Goal: Task Accomplishment & Management: Manage account settings

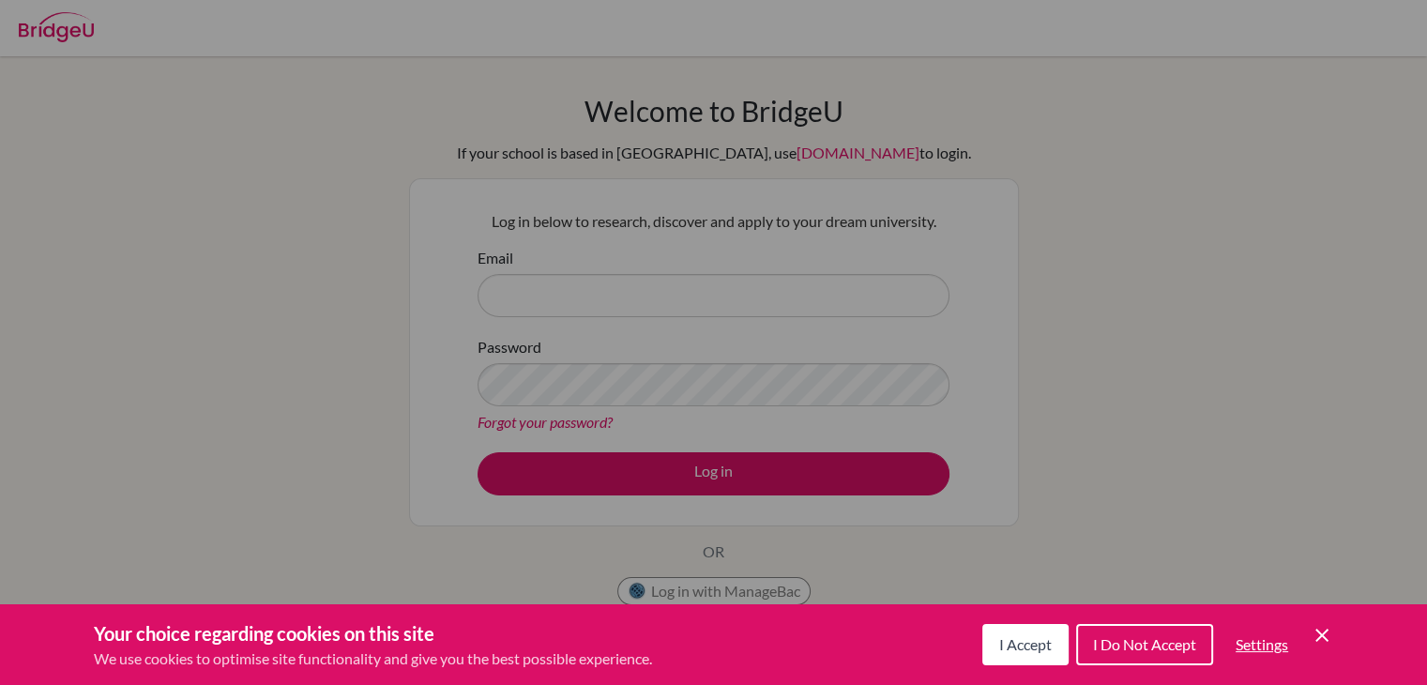
click at [1321, 633] on icon "Cookie Control Close Icon" at bounding box center [1322, 635] width 23 height 23
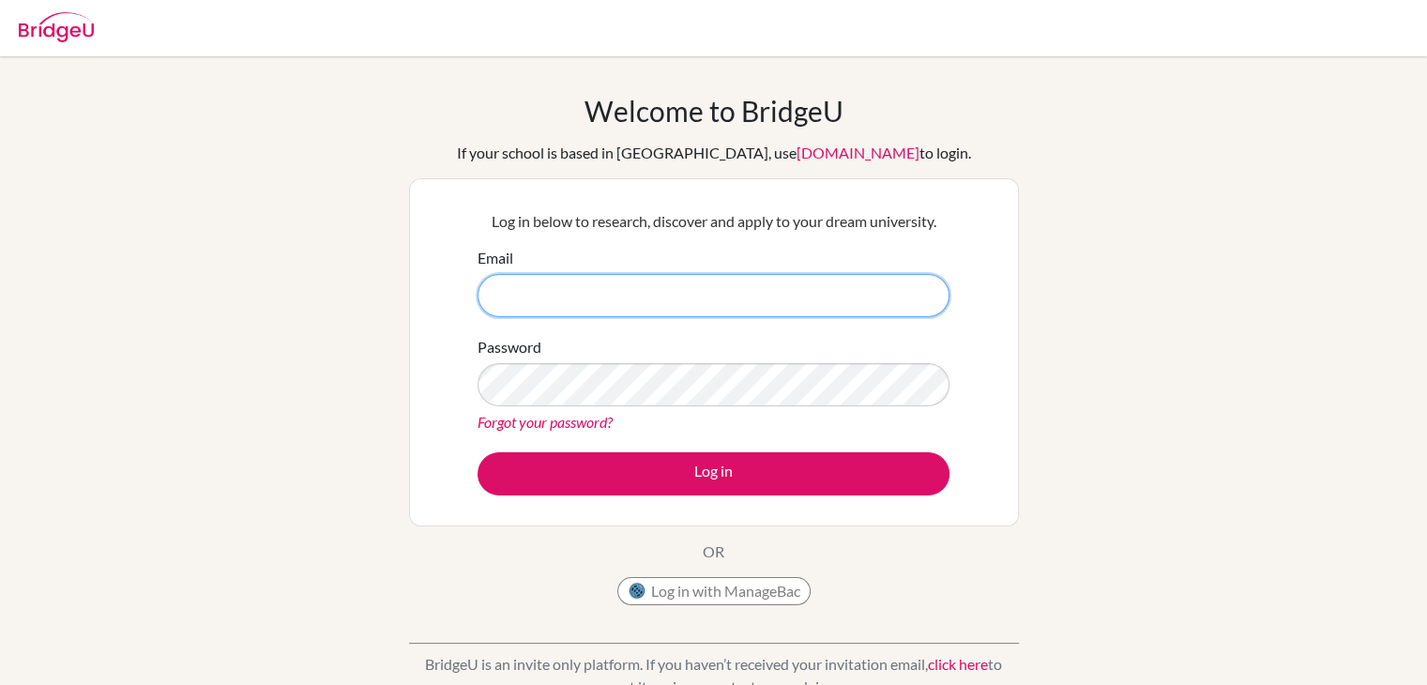
click at [551, 296] on input "Email" at bounding box center [714, 295] width 472 height 43
type input "[PERSON_NAME][EMAIL_ADDRESS][DOMAIN_NAME]"
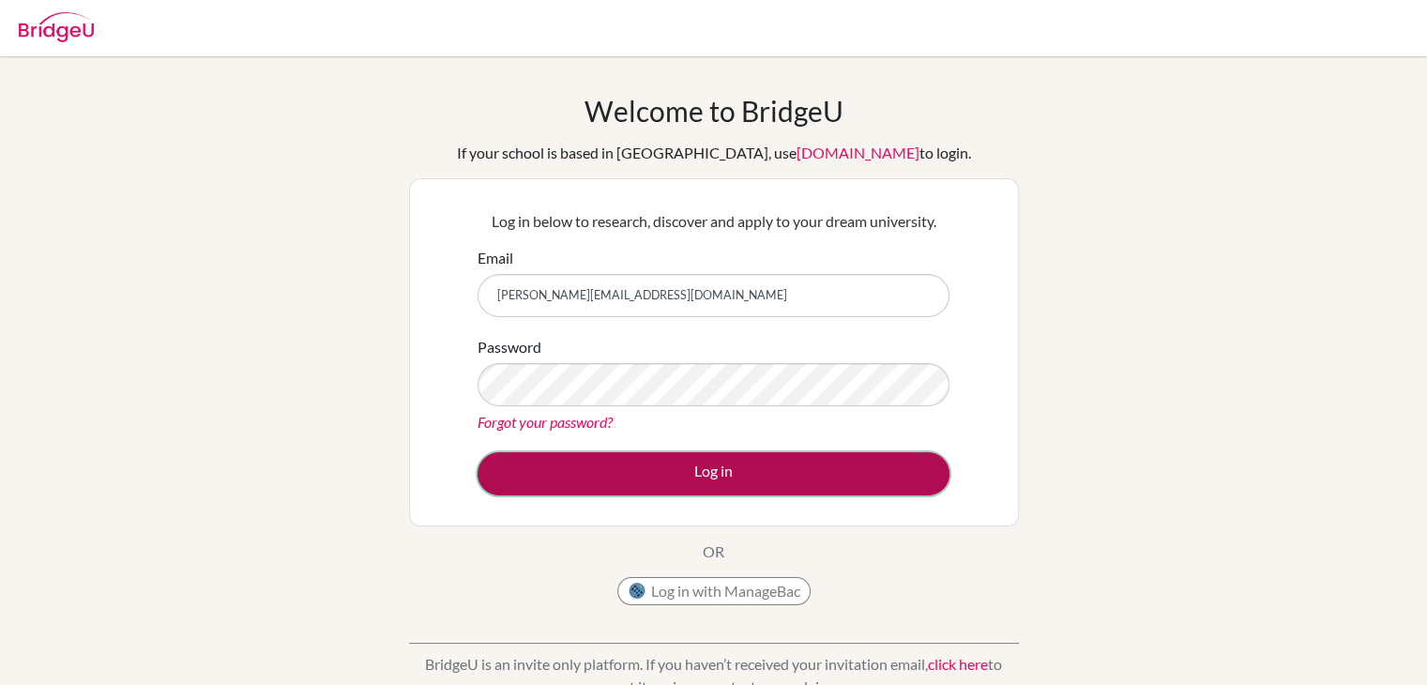
click at [727, 481] on button "Log in" at bounding box center [714, 473] width 472 height 43
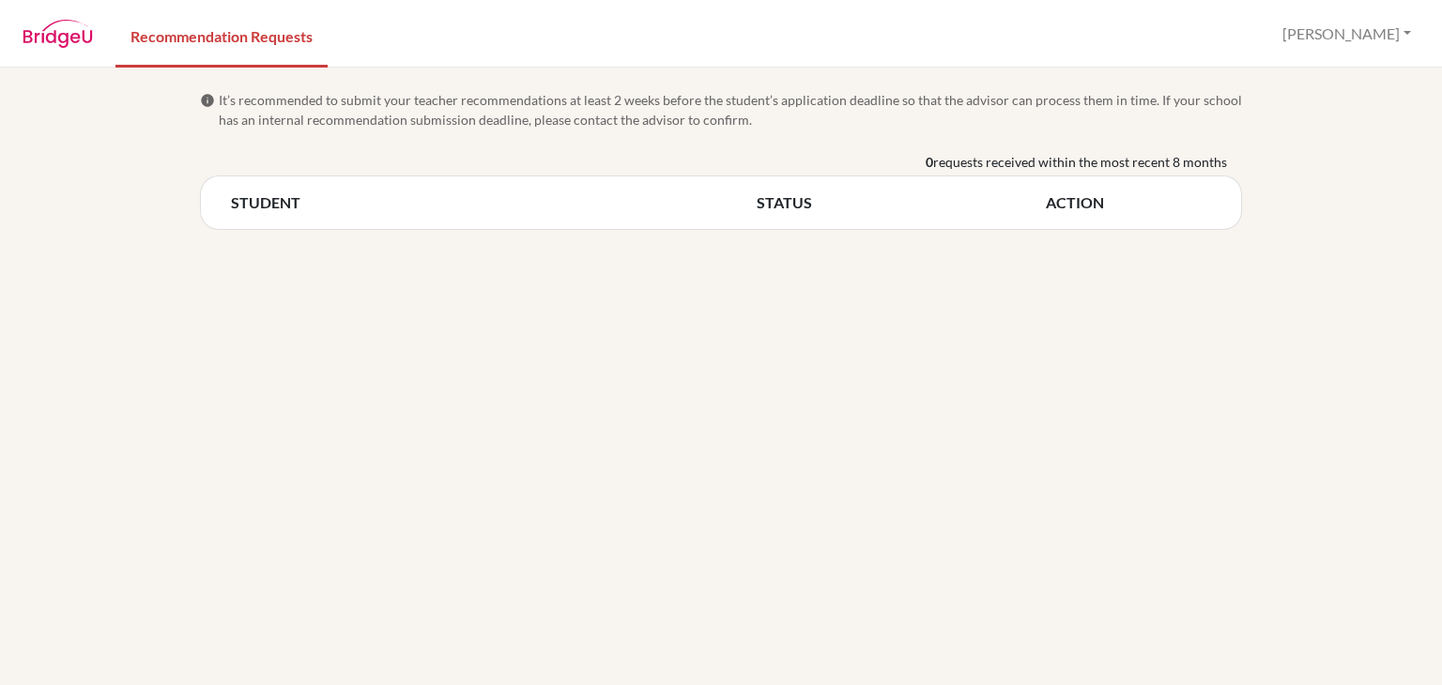
click at [265, 206] on th "STUDENT" at bounding box center [494, 202] width 526 height 23
click at [1030, 159] on span "requests received within the most recent 8 months" at bounding box center [1080, 162] width 294 height 20
drag, startPoint x: 912, startPoint y: 149, endPoint x: 1235, endPoint y: 172, distance: 323.6
click at [1235, 172] on div "info It’s recommended to submit your teacher recommendations at least 2 weeks b…" at bounding box center [721, 160] width 1070 height 140
copy div "0 requests received within the most recent 8 months"
